Goal: Navigation & Orientation: Find specific page/section

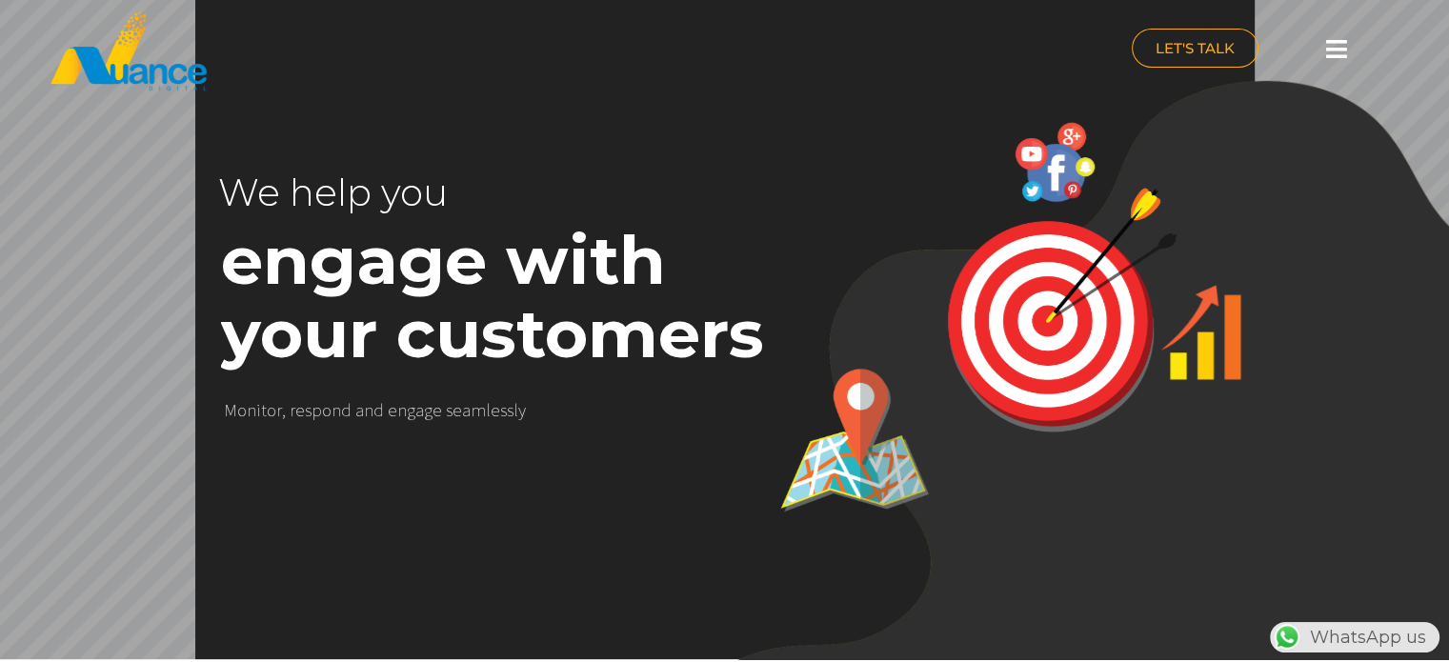
click at [1340, 52] on icon at bounding box center [1336, 49] width 21 height 24
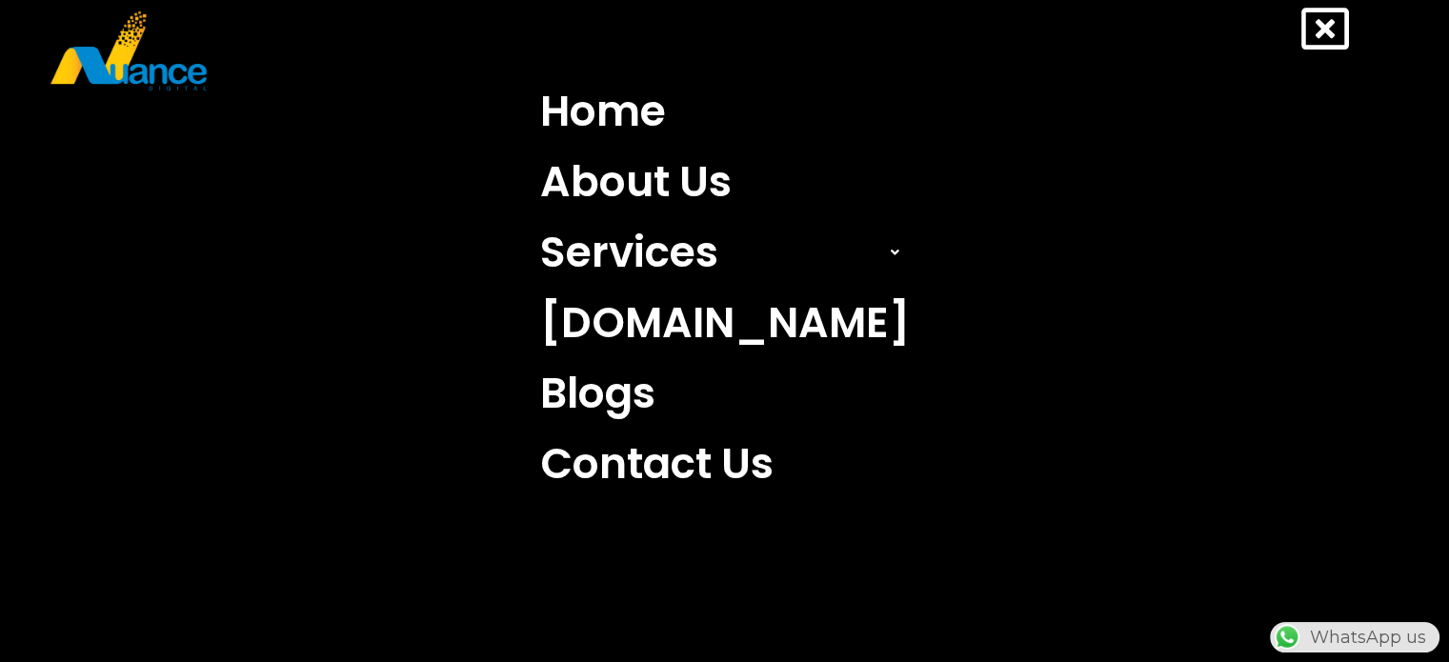
click at [1340, 52] on div "Home About Us Services Search Engine Optimization (SEO) Search Engine Marketing…" at bounding box center [724, 331] width 1449 height 662
click at [719, 183] on link "About Us" at bounding box center [725, 182] width 398 height 71
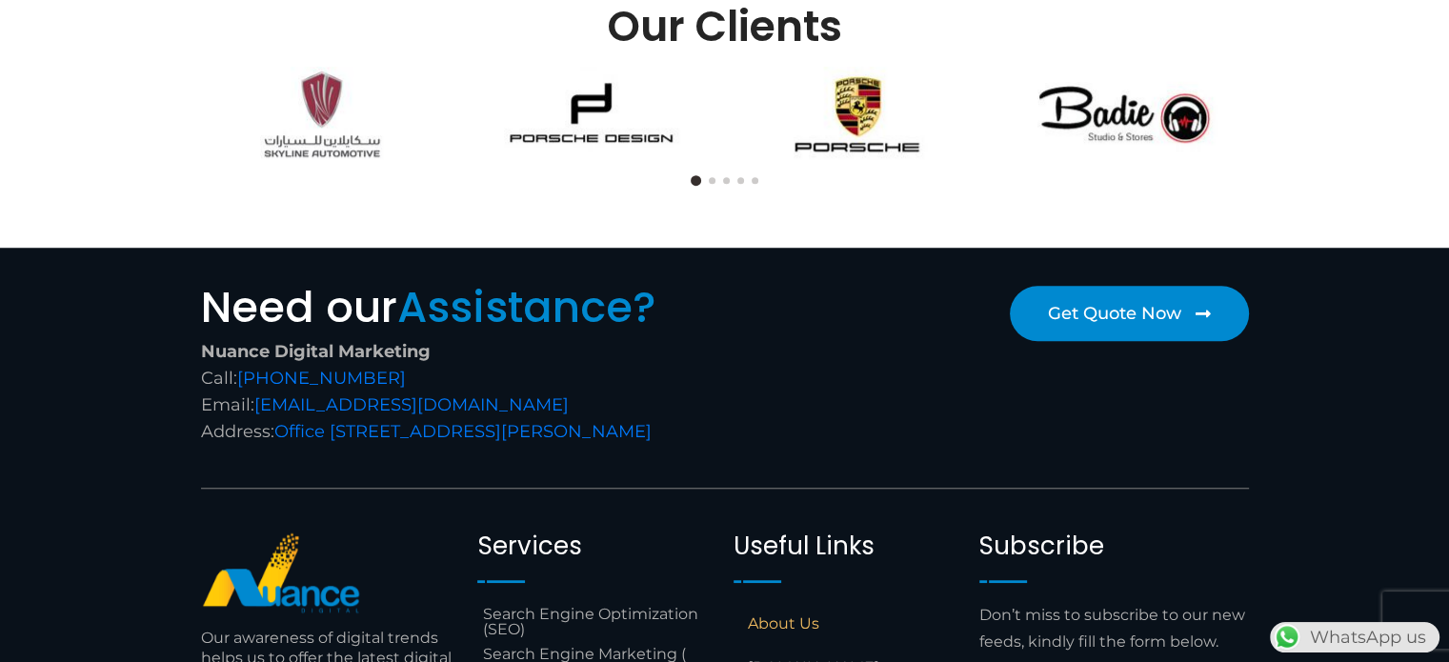
scroll to position [1448, 0]
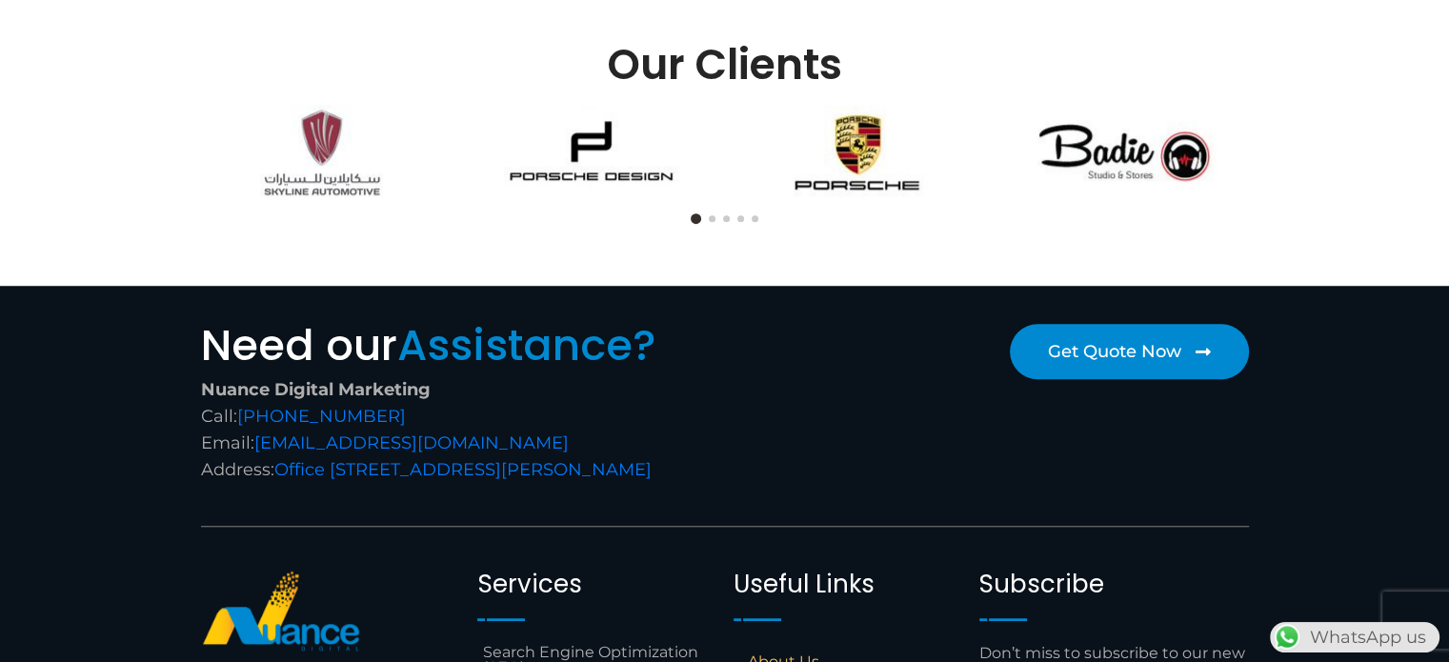
click at [711, 222] on div at bounding box center [724, 219] width 1067 height 18
click at [711, 215] on button at bounding box center [712, 218] width 7 height 7
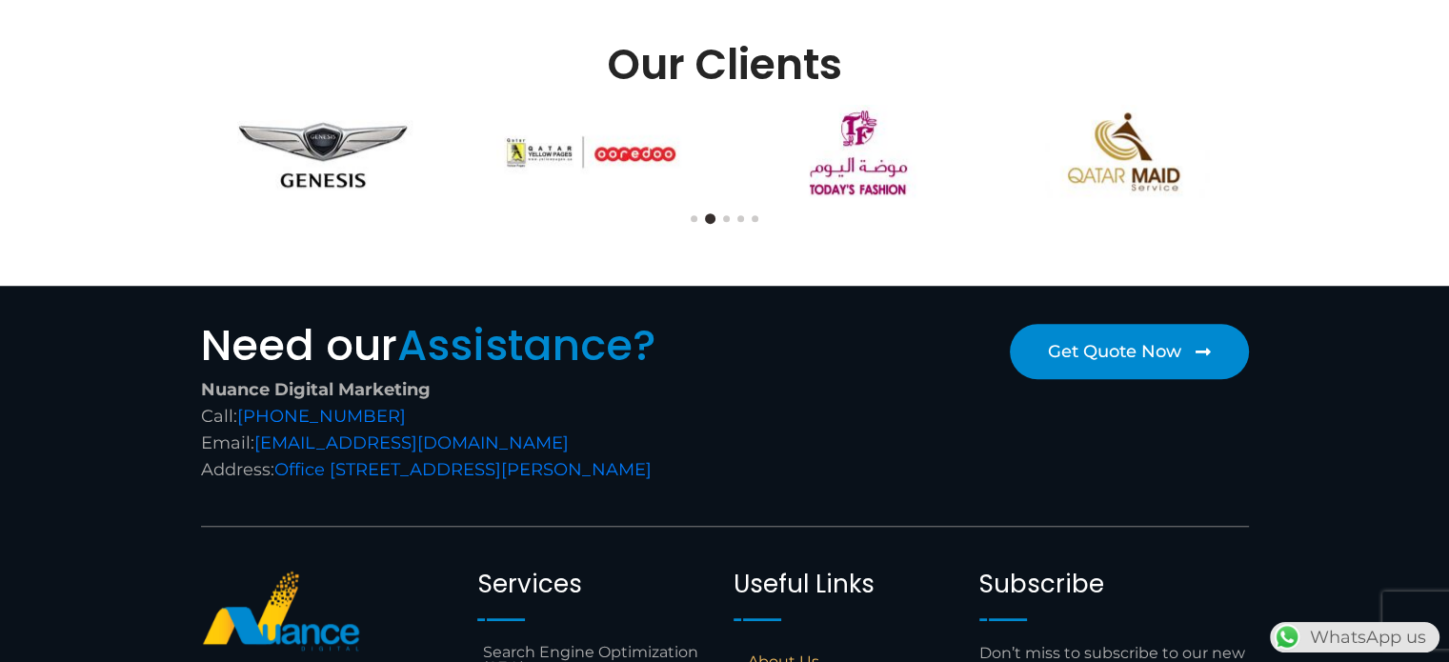
click at [728, 215] on button at bounding box center [726, 218] width 7 height 7
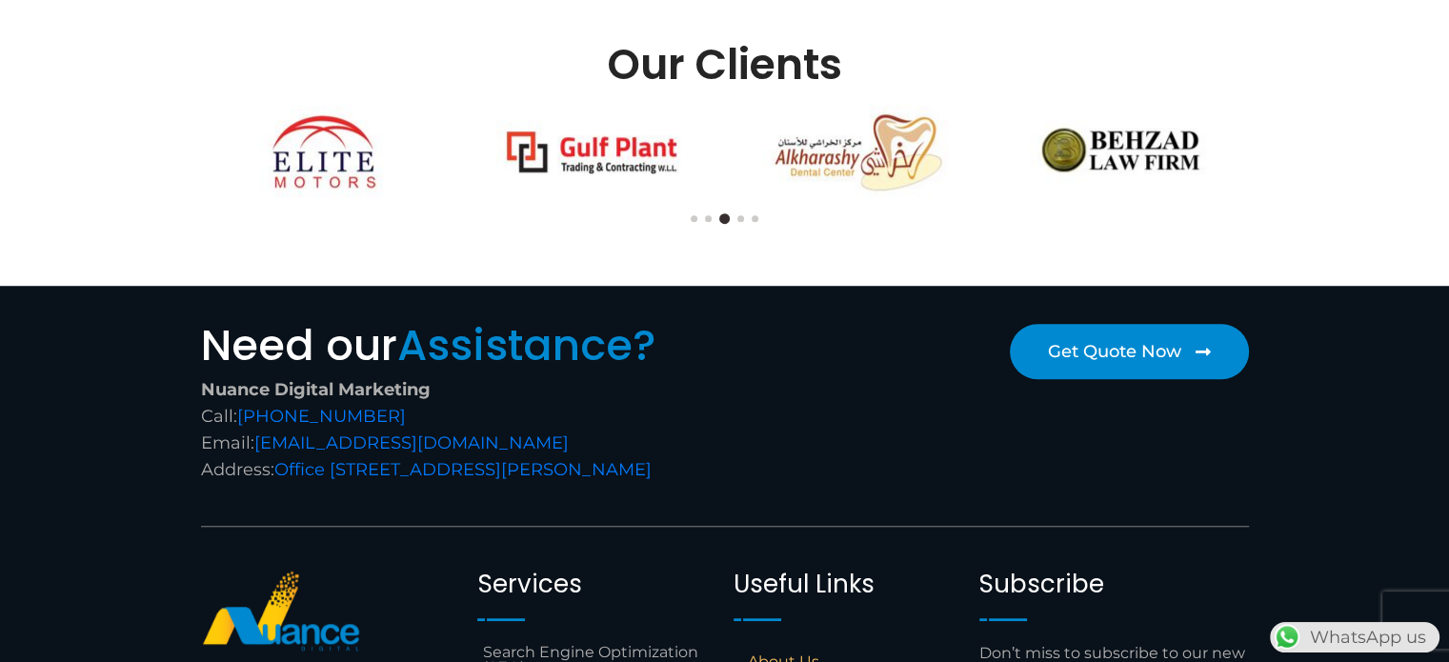
click at [740, 216] on button at bounding box center [740, 218] width 7 height 7
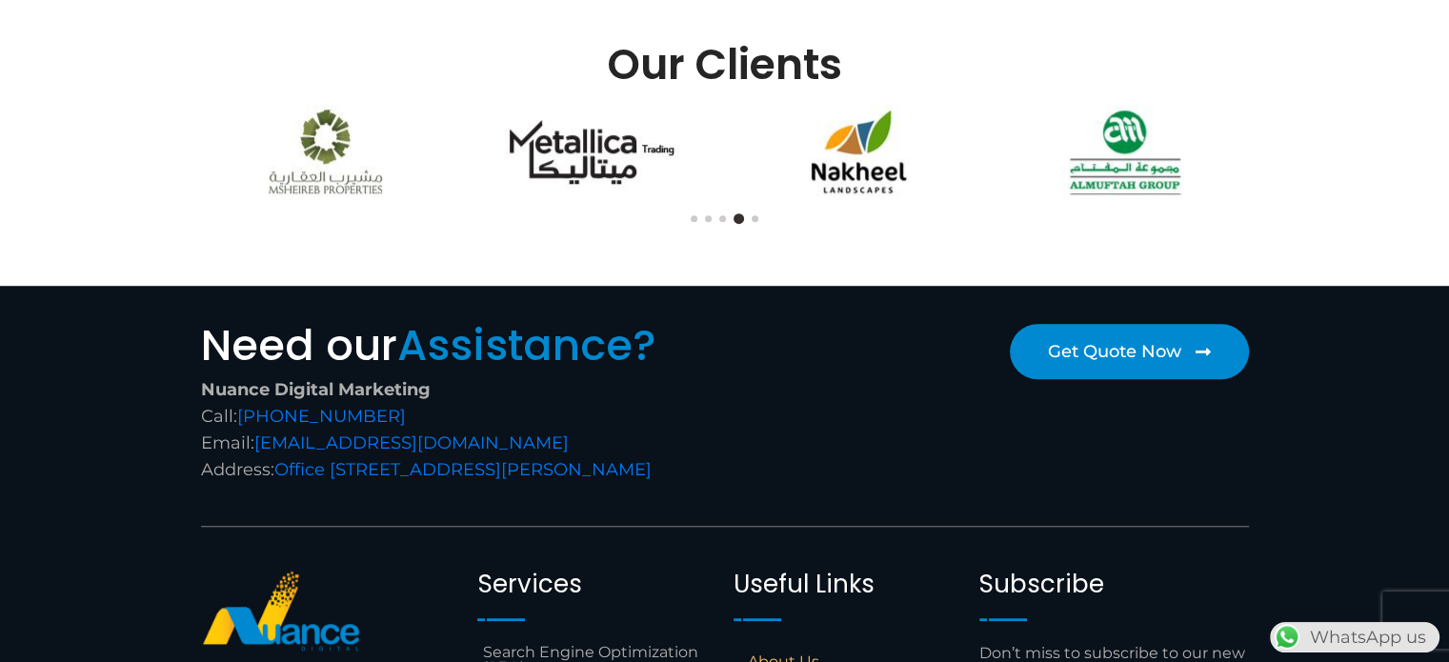
click at [756, 219] on button at bounding box center [755, 218] width 7 height 7
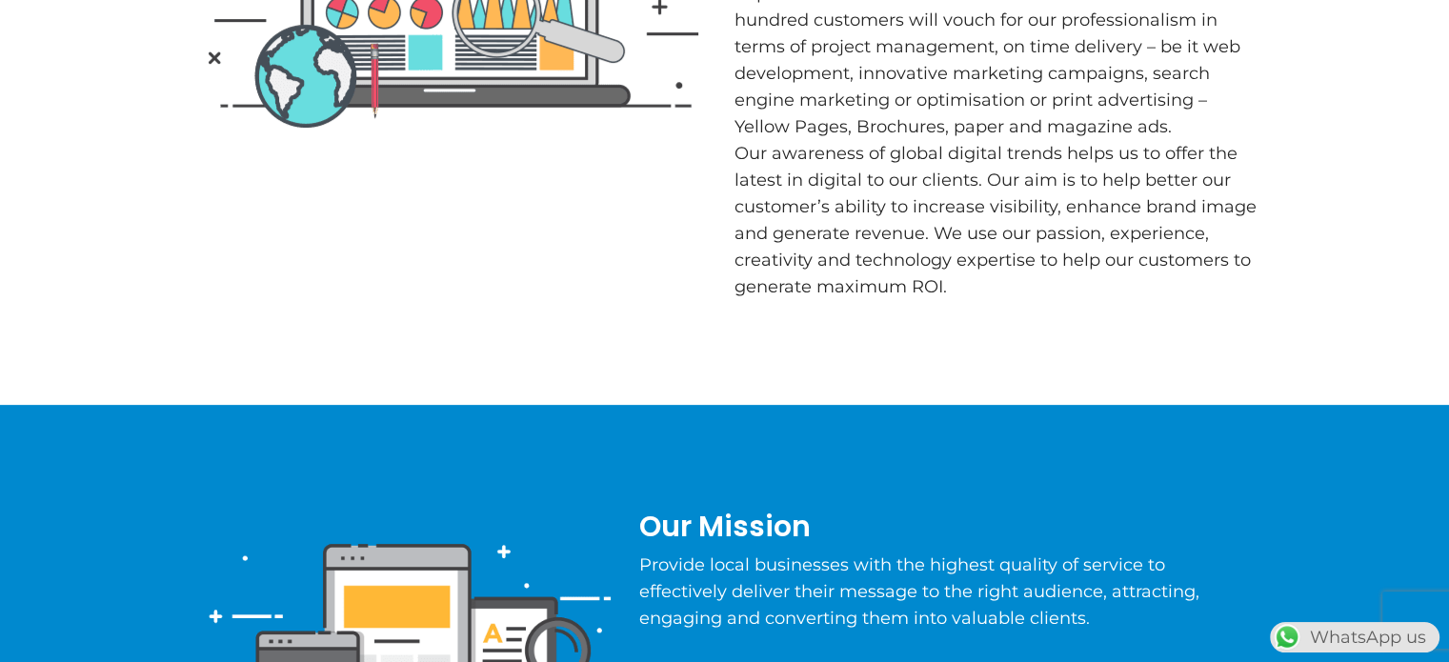
scroll to position [0, 0]
